Goal: Find specific page/section

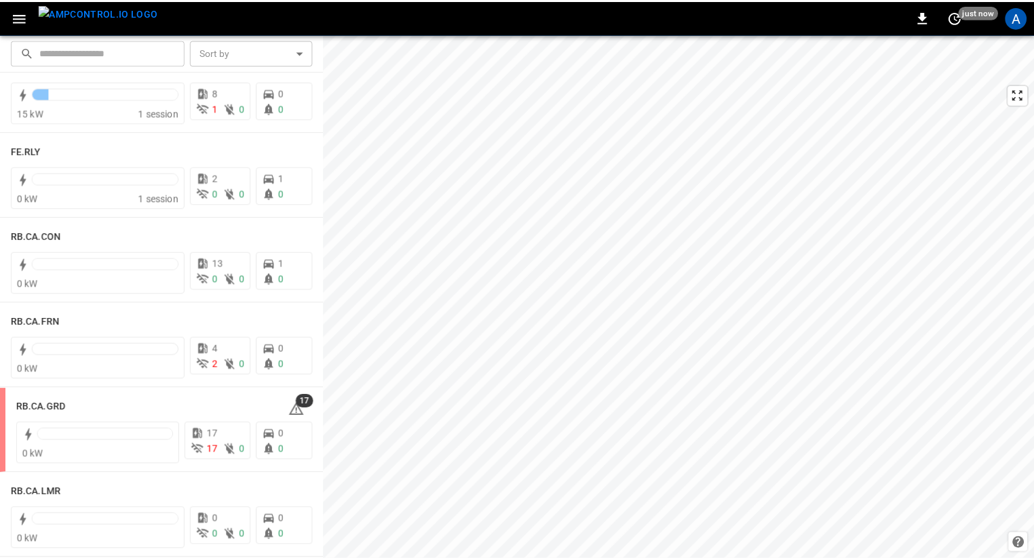
scroll to position [1687, 0]
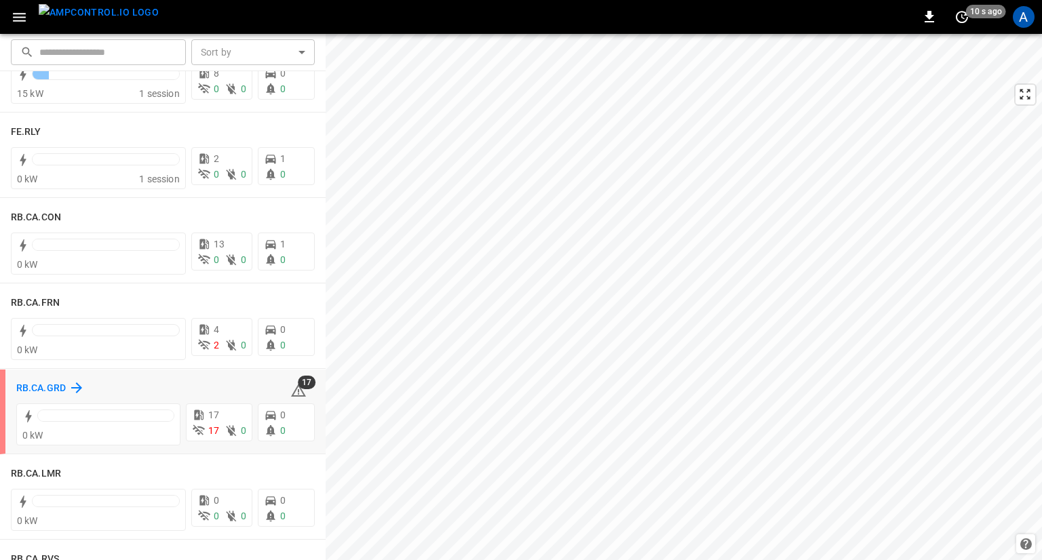
click at [75, 384] on icon at bounding box center [76, 388] width 16 height 16
